Goal: Transaction & Acquisition: Purchase product/service

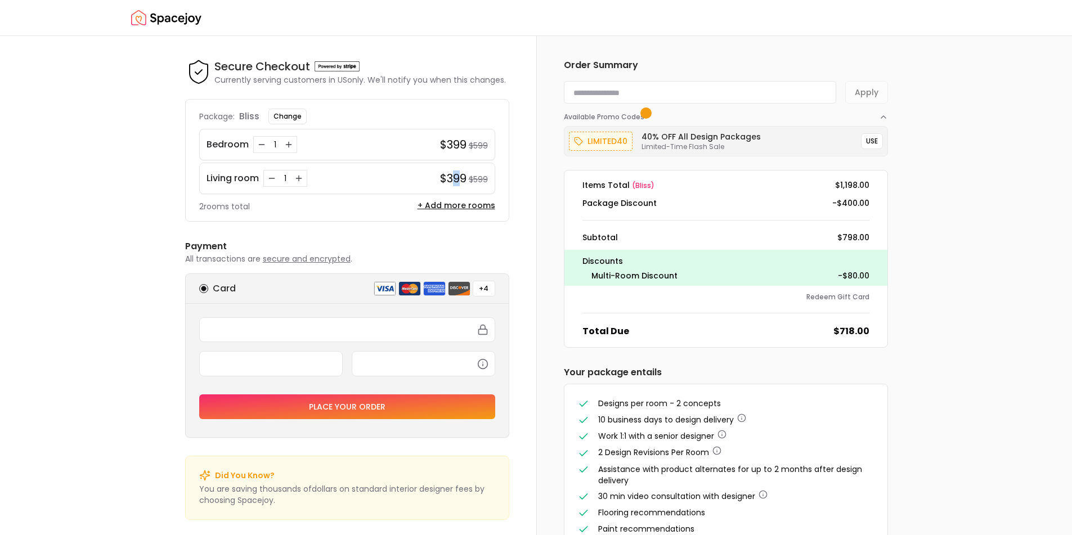
drag, startPoint x: 450, startPoint y: 183, endPoint x: 462, endPoint y: 183, distance: 12.4
click at [462, 183] on h4 "$399" at bounding box center [453, 179] width 26 height 16
click at [465, 182] on h4 "$399" at bounding box center [453, 179] width 26 height 16
drag, startPoint x: 472, startPoint y: 181, endPoint x: 489, endPoint y: 180, distance: 17.5
click at [489, 180] on div "Living room 1 $399 $599" at bounding box center [347, 179] width 296 height 32
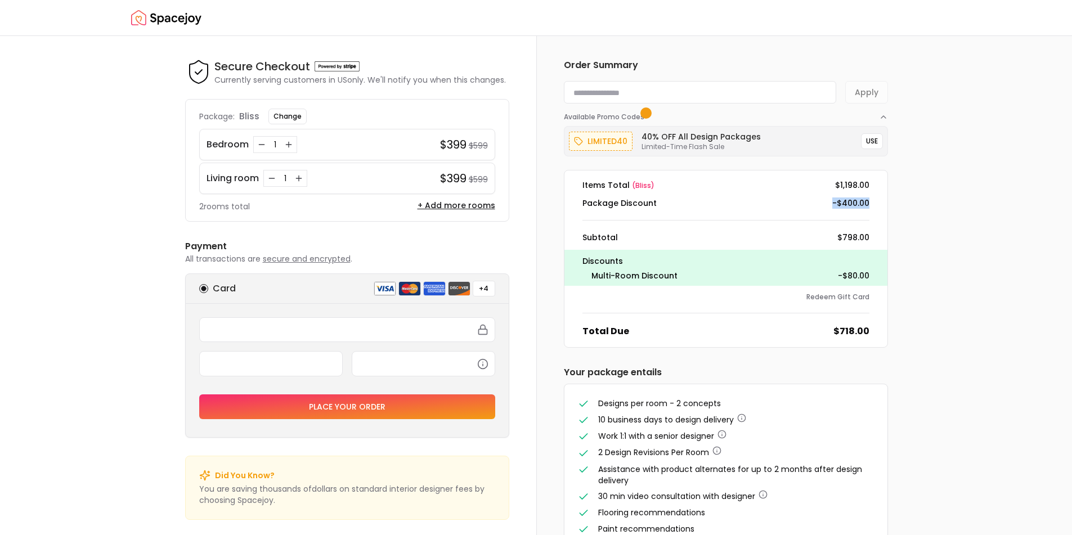
drag, startPoint x: 876, startPoint y: 202, endPoint x: 823, endPoint y: 200, distance: 52.9
click at [823, 200] on div "Package Discount -$400.00" at bounding box center [726, 203] width 305 height 11
drag, startPoint x: 458, startPoint y: 142, endPoint x: 447, endPoint y: 140, distance: 11.5
click at [447, 140] on h4 "$399" at bounding box center [453, 145] width 26 height 16
click at [496, 174] on div "Package: bliss Change Bedroom 1 $399 $599 Living room 1 $399 $599 2 rooms total…" at bounding box center [347, 160] width 324 height 123
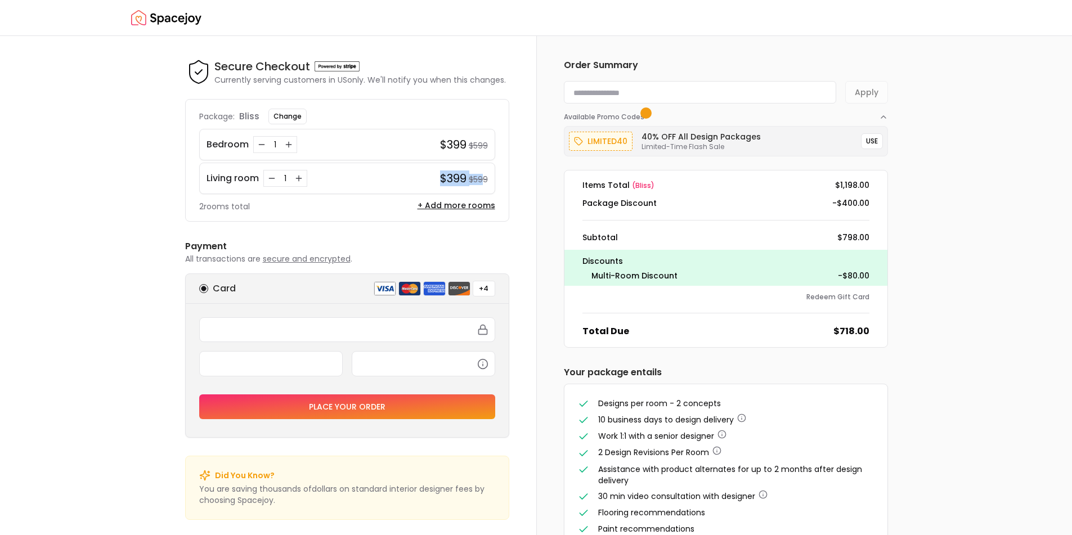
drag, startPoint x: 485, startPoint y: 181, endPoint x: 430, endPoint y: 182, distance: 55.2
click at [428, 181] on div "Living room 1 $399 $599" at bounding box center [347, 179] width 296 height 32
click at [494, 178] on div "Living room 1 $399 $599" at bounding box center [347, 179] width 296 height 32
drag, startPoint x: 478, startPoint y: 182, endPoint x: 458, endPoint y: 191, distance: 22.0
click at [440, 183] on div "Living room 1 $399 $599" at bounding box center [347, 179] width 296 height 32
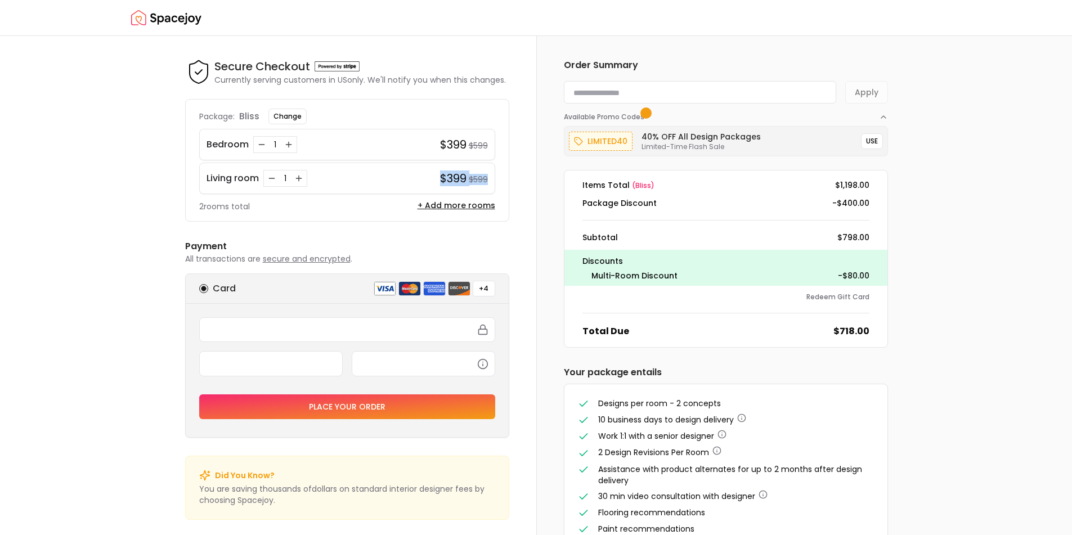
click at [481, 191] on div "Living room 1 $399 $599" at bounding box center [347, 179] width 296 height 32
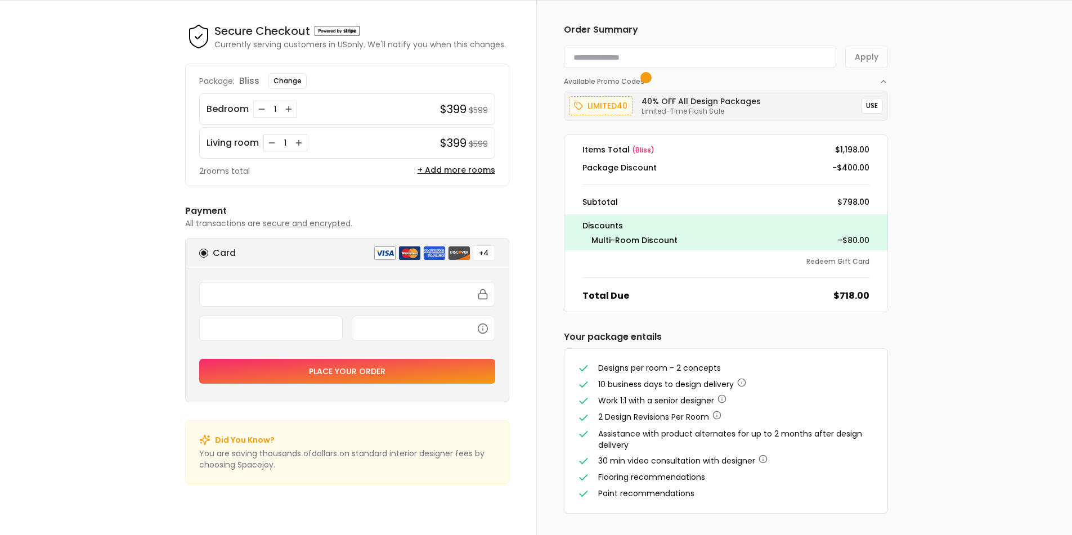
scroll to position [37, 0]
